Goal: Obtain resource: Download file/media

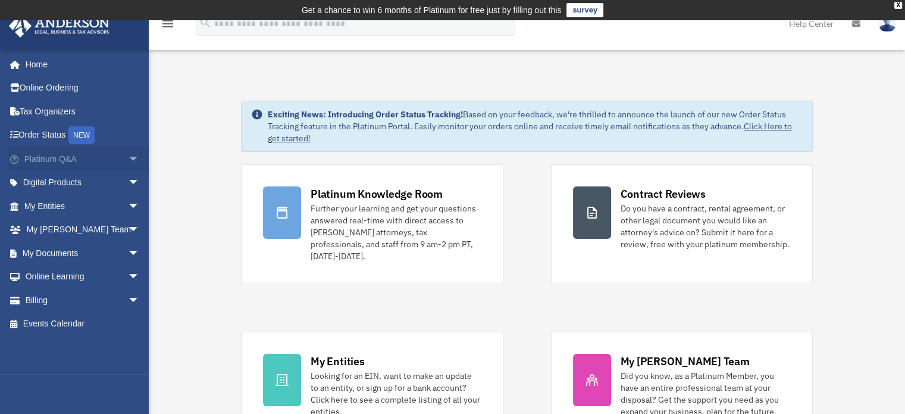
click at [108, 161] on link "Platinum Q&A arrow_drop_down" at bounding box center [82, 159] width 149 height 24
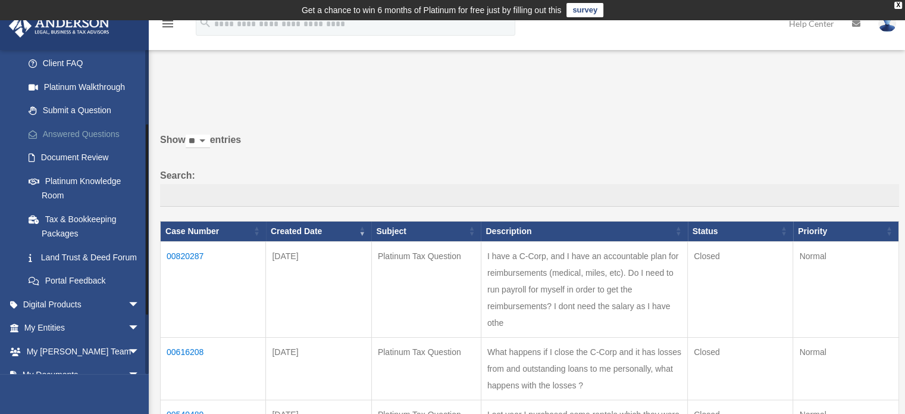
scroll to position [179, 0]
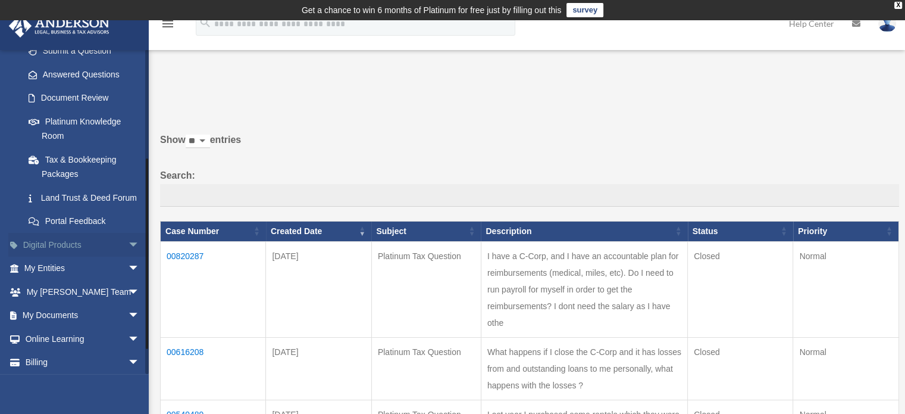
click at [128, 257] on span "arrow_drop_down" at bounding box center [140, 245] width 24 height 24
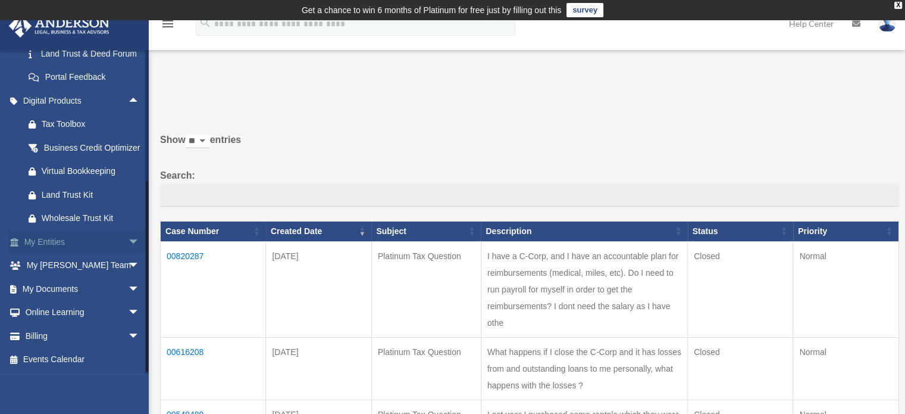
scroll to position [352, 0]
click at [128, 245] on span "arrow_drop_down" at bounding box center [140, 242] width 24 height 24
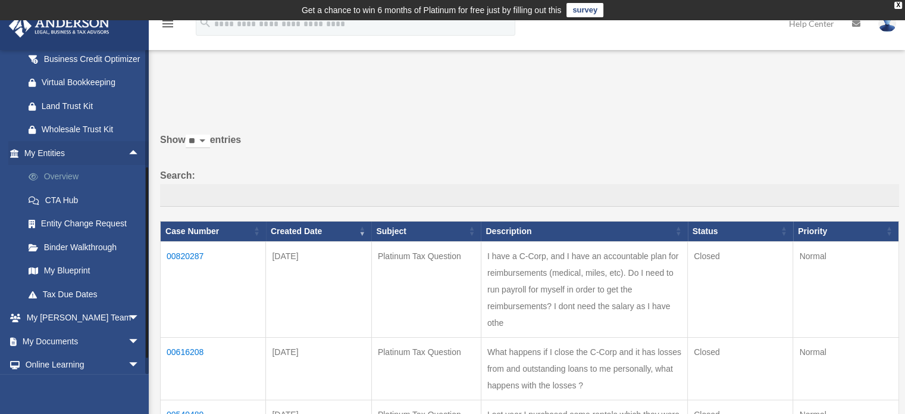
scroll to position [471, 0]
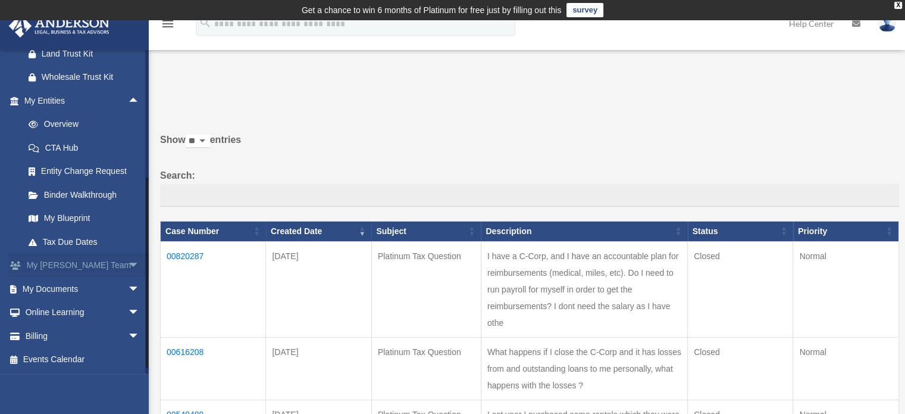
click at [128, 278] on span "arrow_drop_down" at bounding box center [140, 266] width 24 height 24
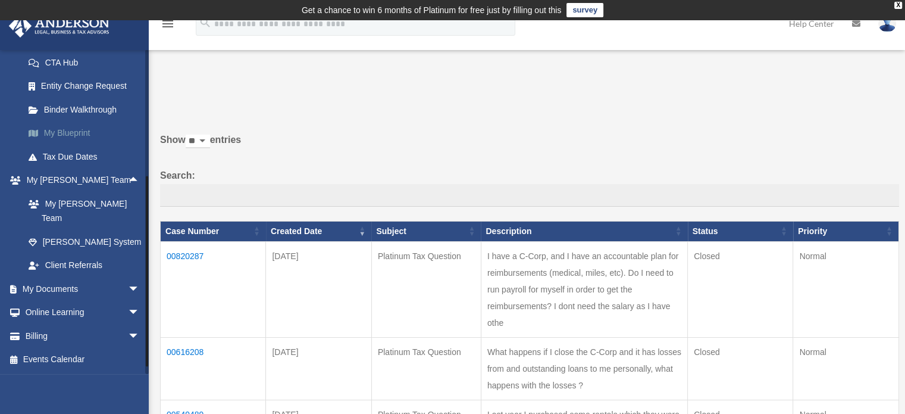
scroll to position [563, 0]
click at [113, 287] on link "My Documents arrow_drop_down" at bounding box center [82, 289] width 149 height 24
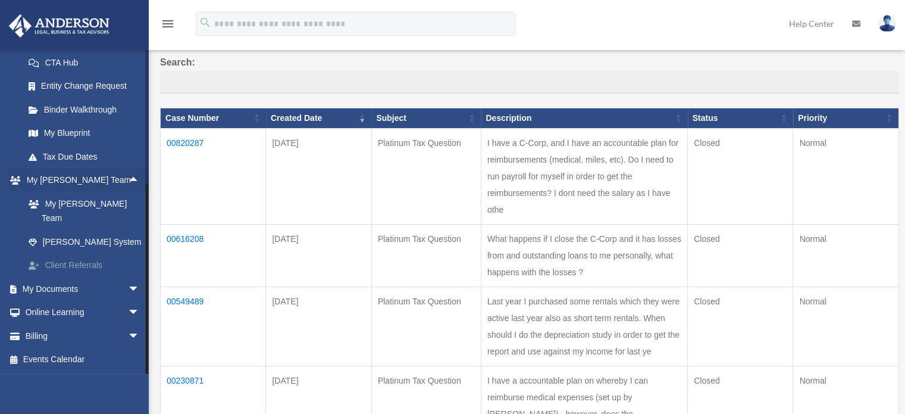
scroll to position [119, 0]
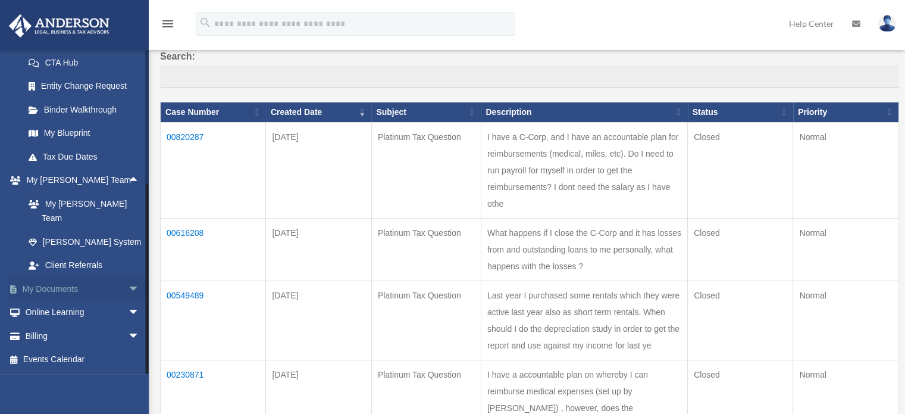
click at [128, 287] on span "arrow_drop_down" at bounding box center [140, 289] width 24 height 24
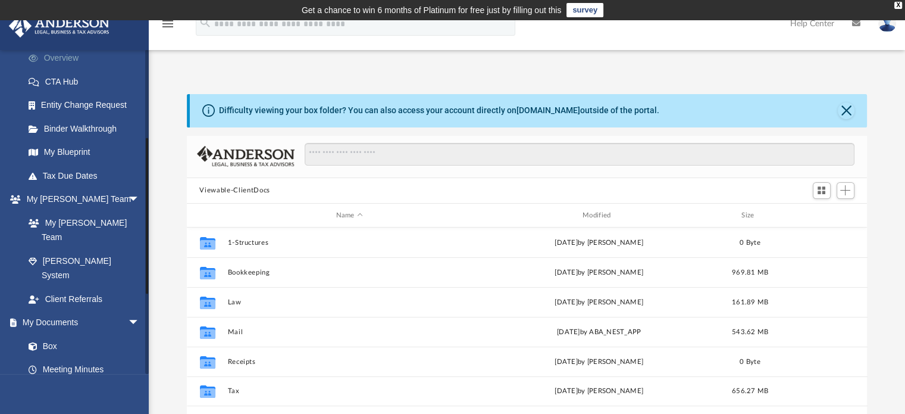
scroll to position [179, 0]
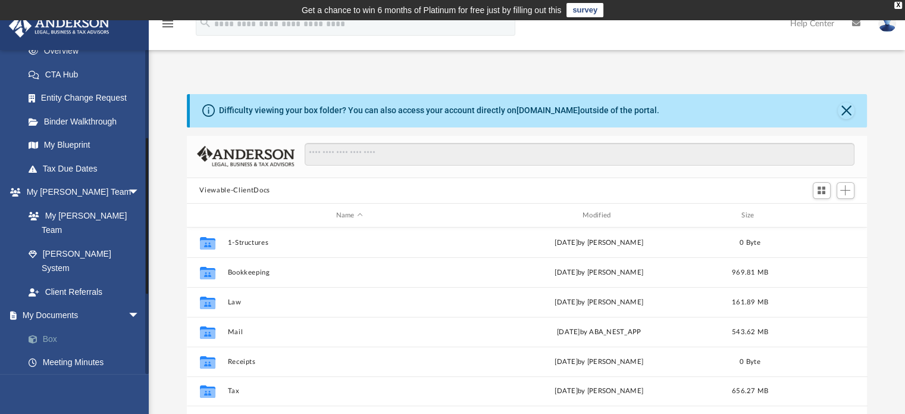
click at [44, 327] on link "Box" at bounding box center [87, 339] width 141 height 24
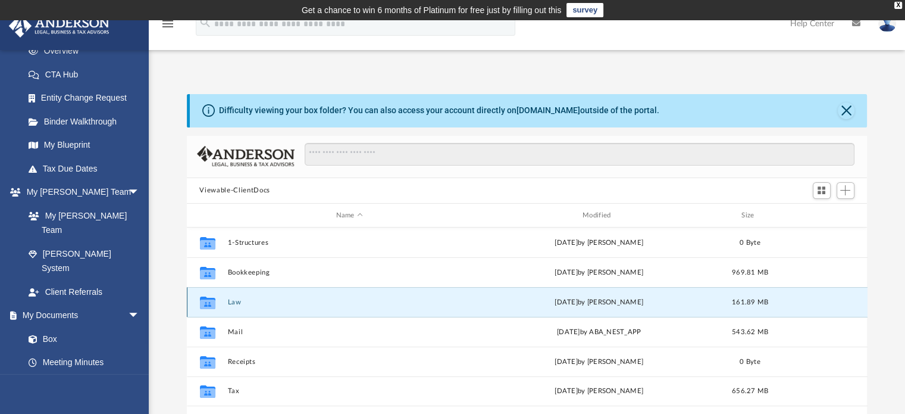
click at [233, 301] on button "Law" at bounding box center [349, 302] width 244 height 8
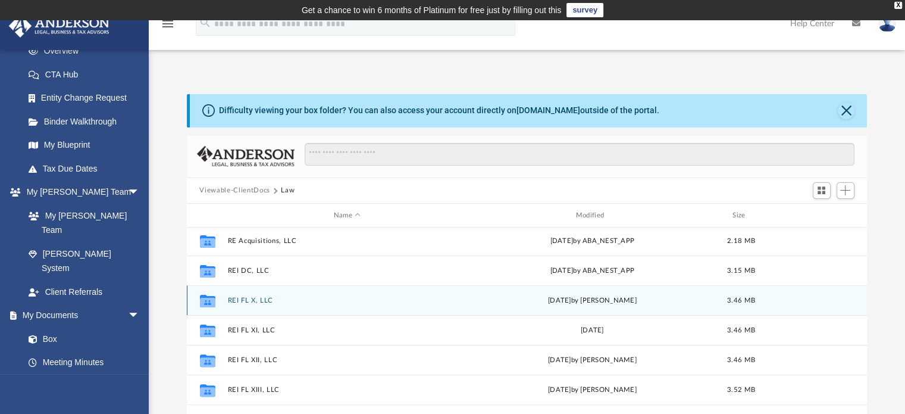
scroll to position [476, 0]
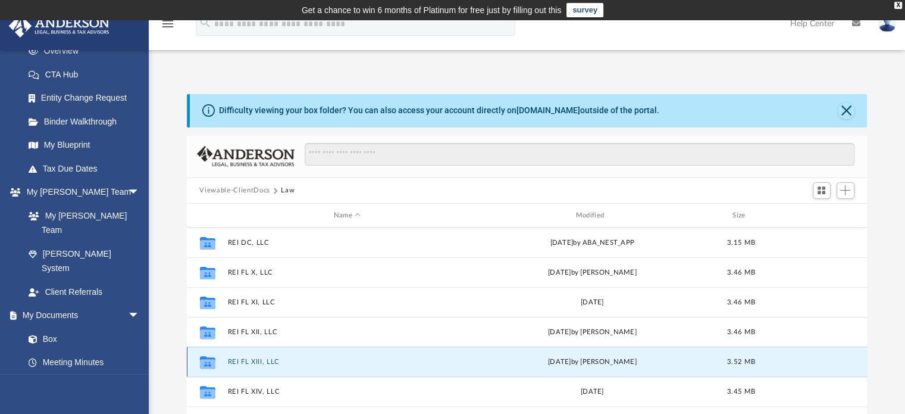
click at [262, 360] on button "REI FL XIII, LLC" at bounding box center [347, 362] width 240 height 8
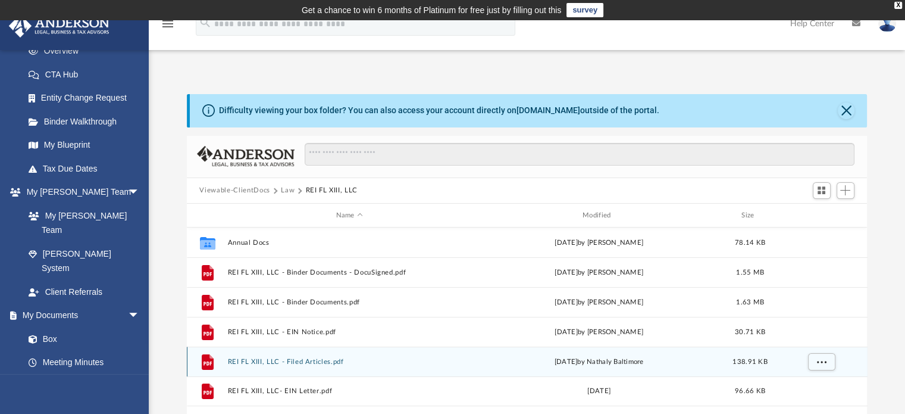
scroll to position [60, 0]
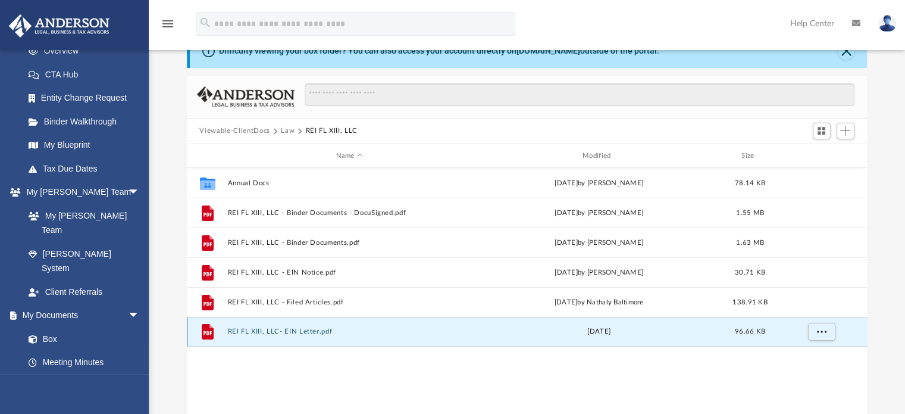
click at [292, 333] on button "REI FL XIII, LLC- EIN Letter.pdf" at bounding box center [349, 332] width 244 height 8
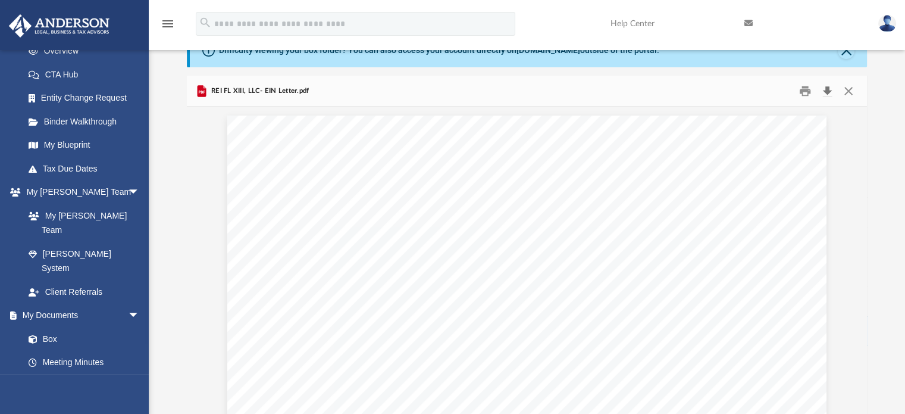
click at [825, 92] on button "Download" at bounding box center [827, 91] width 21 height 18
